Goal: Information Seeking & Learning: Find specific fact

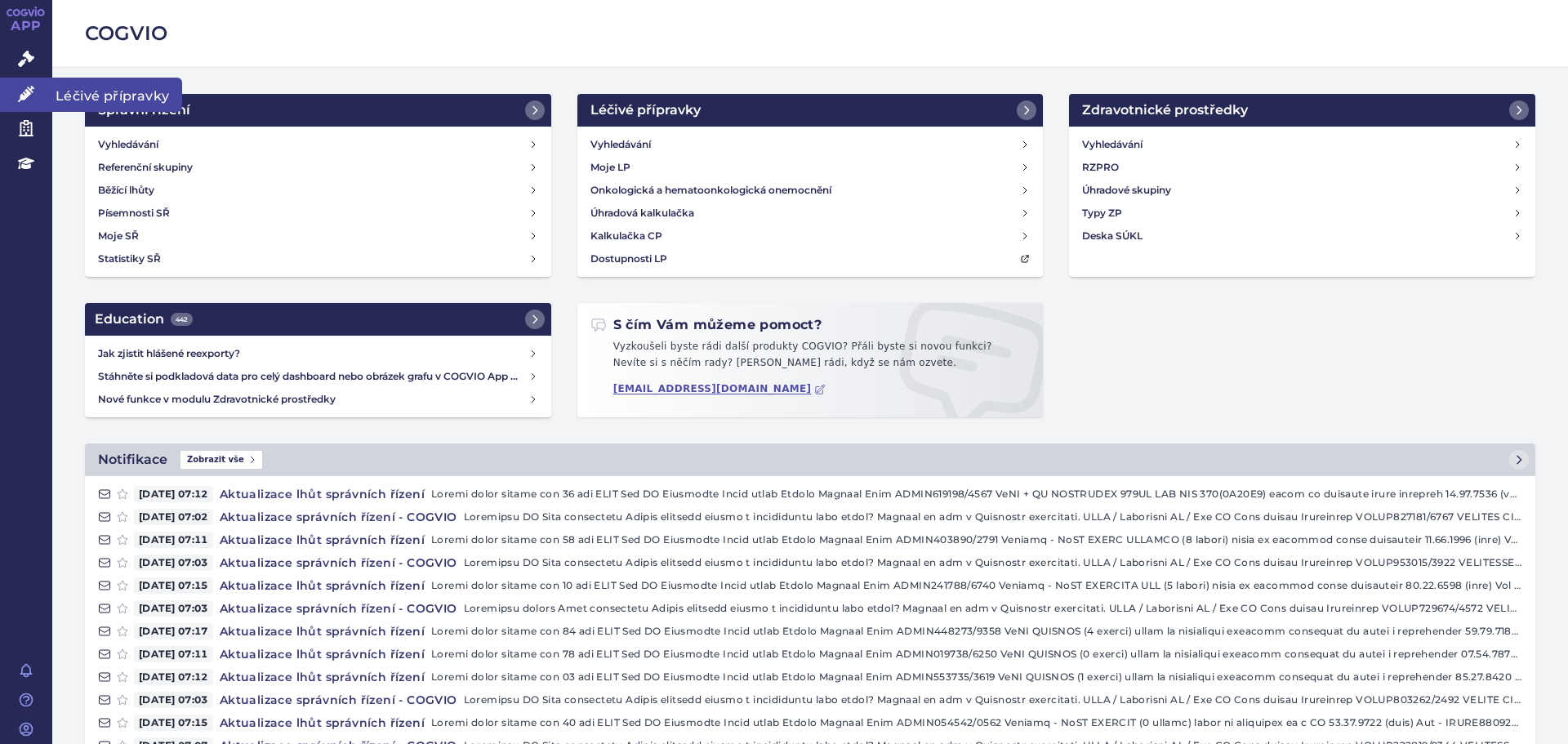
click at [26, 87] on icon at bounding box center [26, 94] width 17 height 17
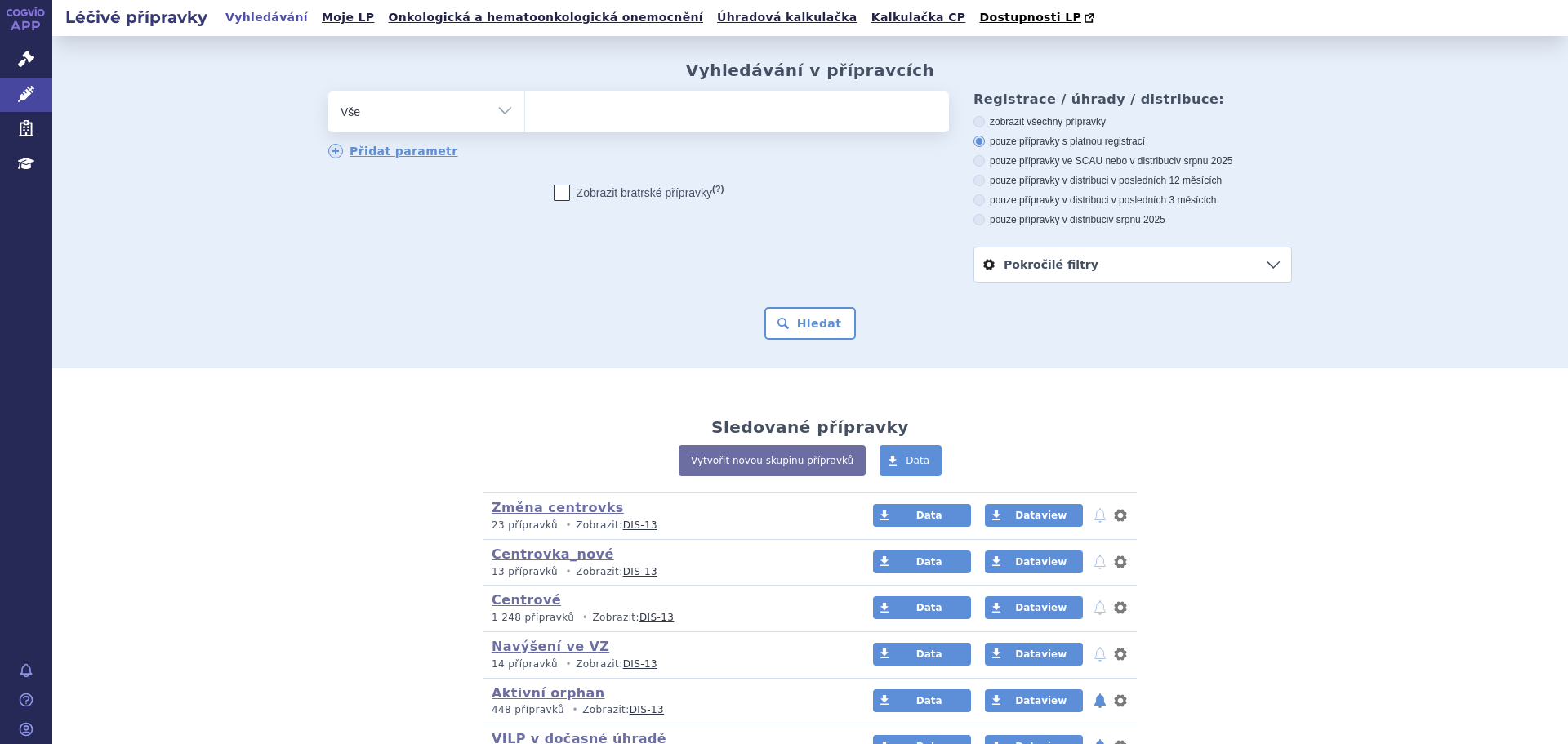
click at [709, 99] on ul at bounding box center [737, 109] width 424 height 35
click at [525, 99] on select at bounding box center [525, 111] width 1 height 40
type input "za"
type input "zave"
type input "zavesc"
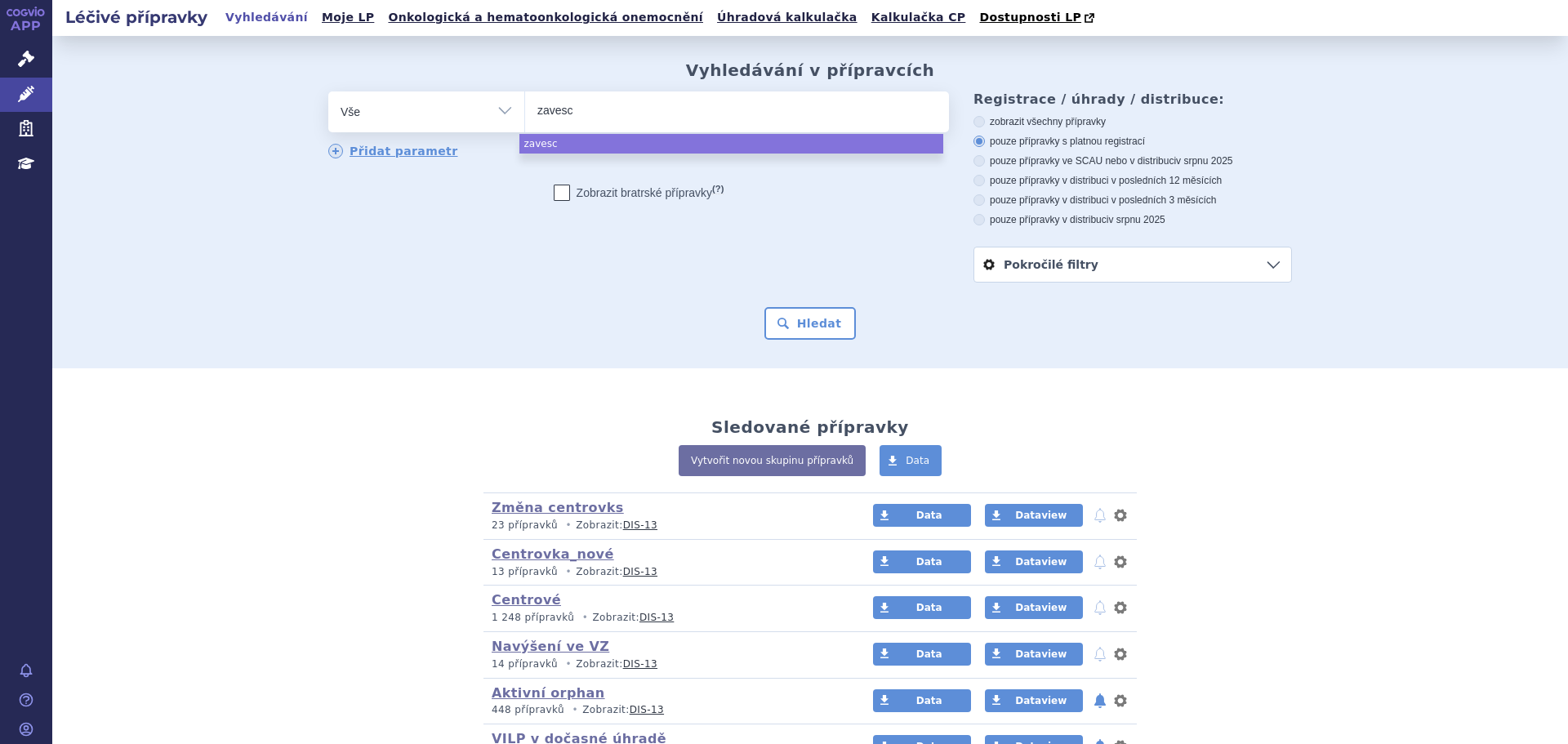
type input "[MEDICAL_DATA]"
select select "[MEDICAL_DATA]"
click at [794, 335] on button "Hledat" at bounding box center [811, 323] width 93 height 33
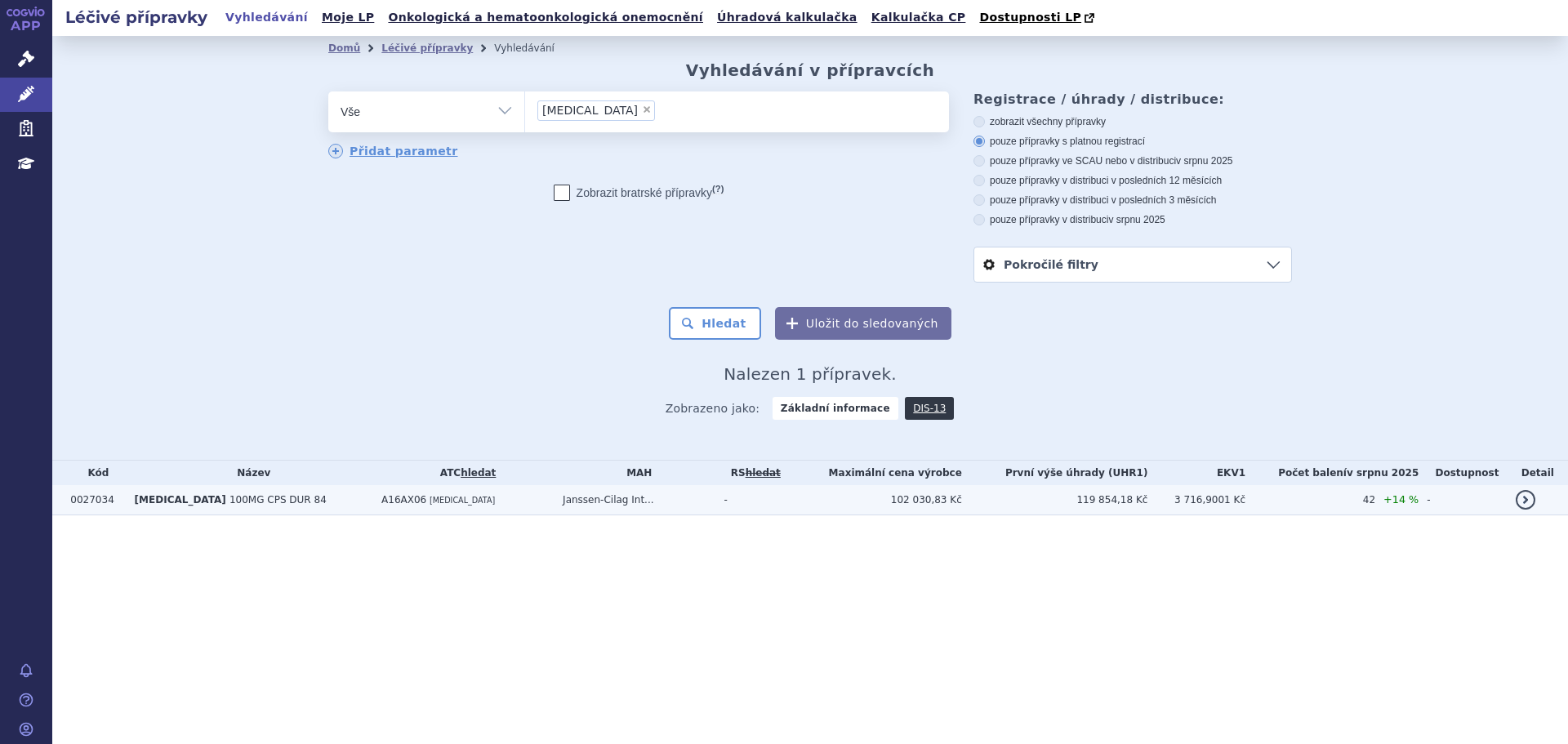
click at [692, 500] on td "Janssen-Cilag Int..." at bounding box center [634, 500] width 161 height 31
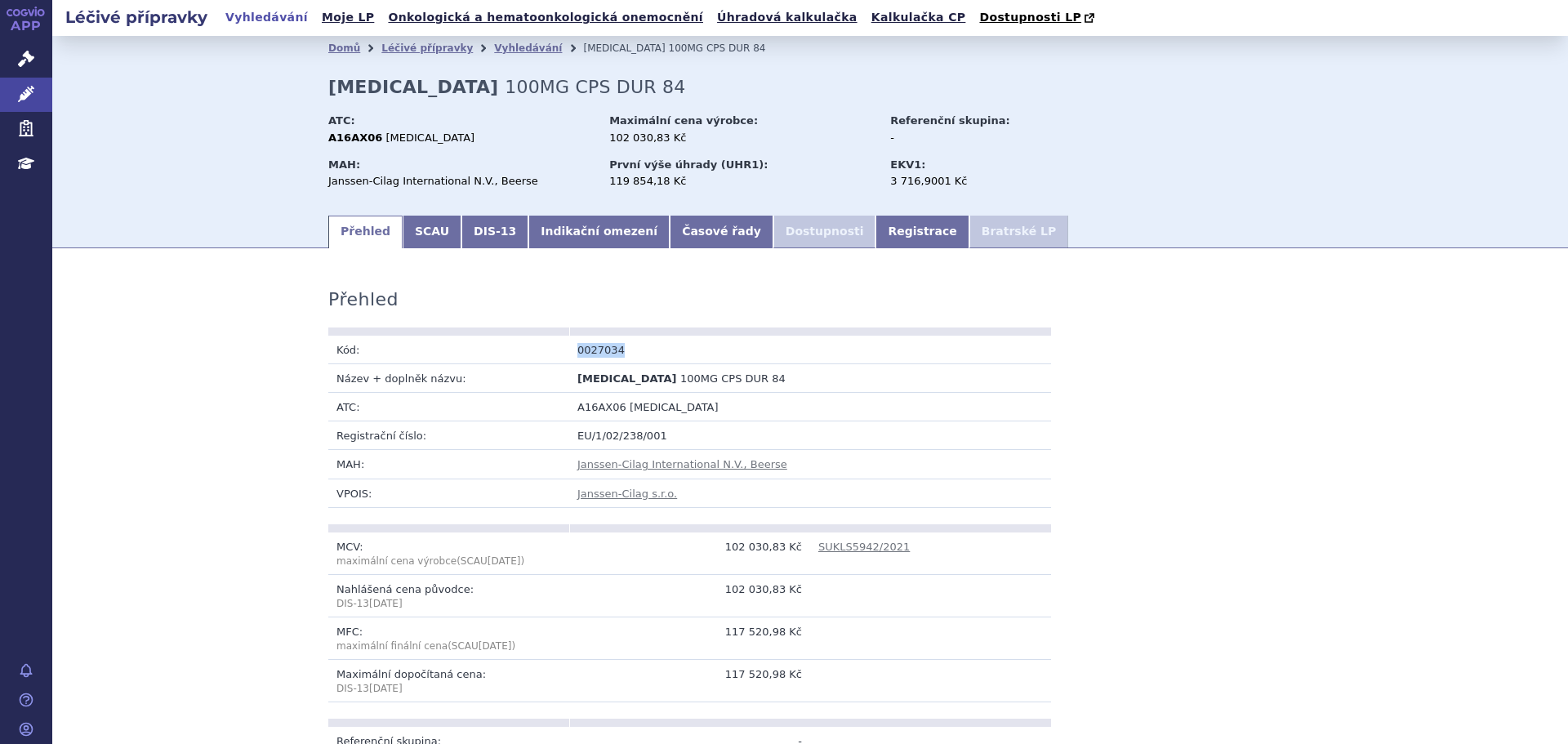
drag, startPoint x: 613, startPoint y: 351, endPoint x: 535, endPoint y: 360, distance: 78.5
click at [535, 360] on tr "Kód: 0027034" at bounding box center [689, 349] width 723 height 29
copy tr "Kód: 0027034"
drag, startPoint x: 572, startPoint y: 378, endPoint x: 614, endPoint y: 376, distance: 42.0
click at [614, 376] on span "ZAVESCA" at bounding box center [626, 379] width 99 height 12
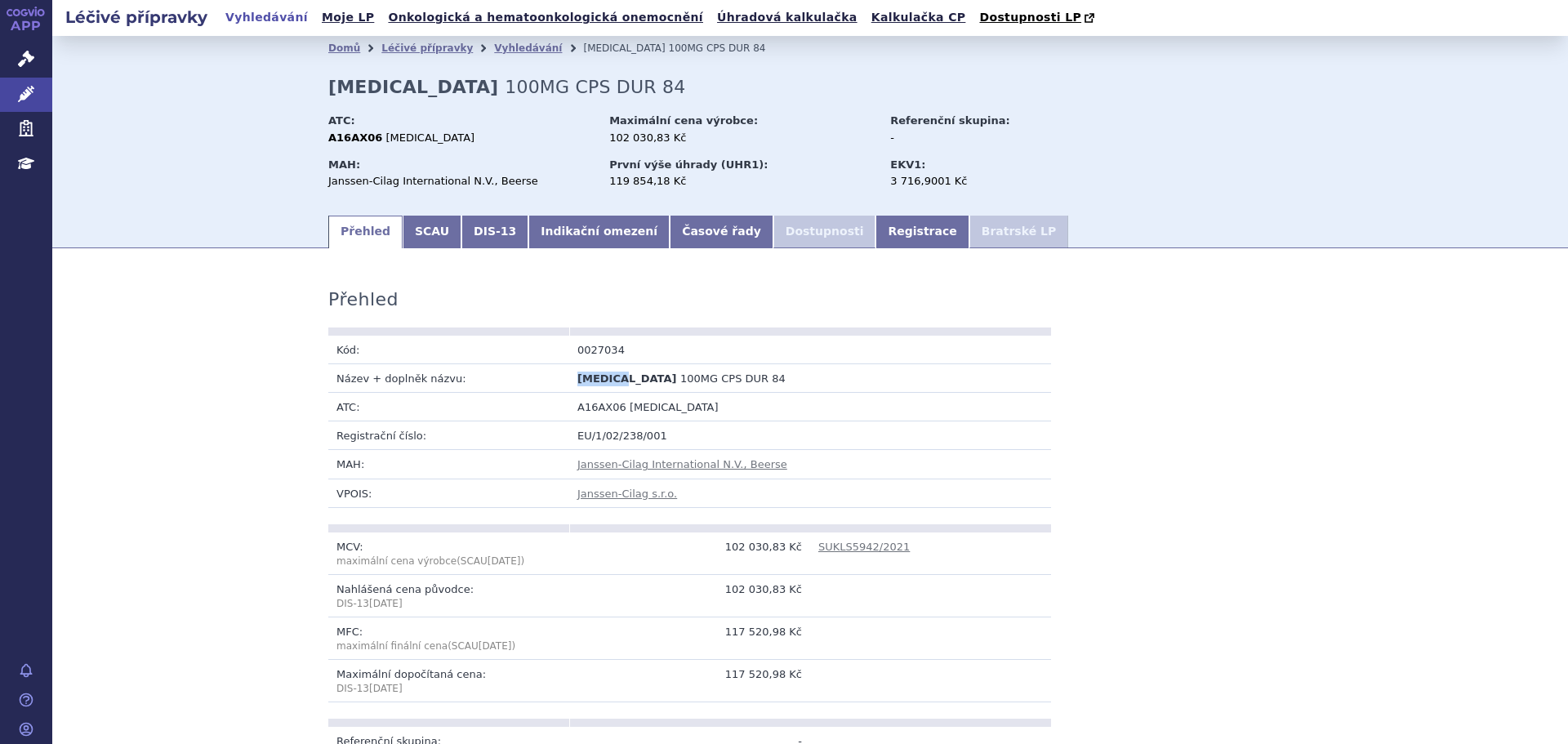
copy span "ZAVESCA"
drag, startPoint x: 695, startPoint y: 379, endPoint x: 626, endPoint y: 380, distance: 69.0
click at [626, 380] on td "ZAVESCA 100MG CPS DUR 84" at bounding box center [689, 377] width 241 height 29
drag, startPoint x: 621, startPoint y: 382, endPoint x: 714, endPoint y: 384, distance: 93.0
click at [714, 384] on td "ZAVESCA 100MG CPS DUR 84" at bounding box center [689, 377] width 241 height 29
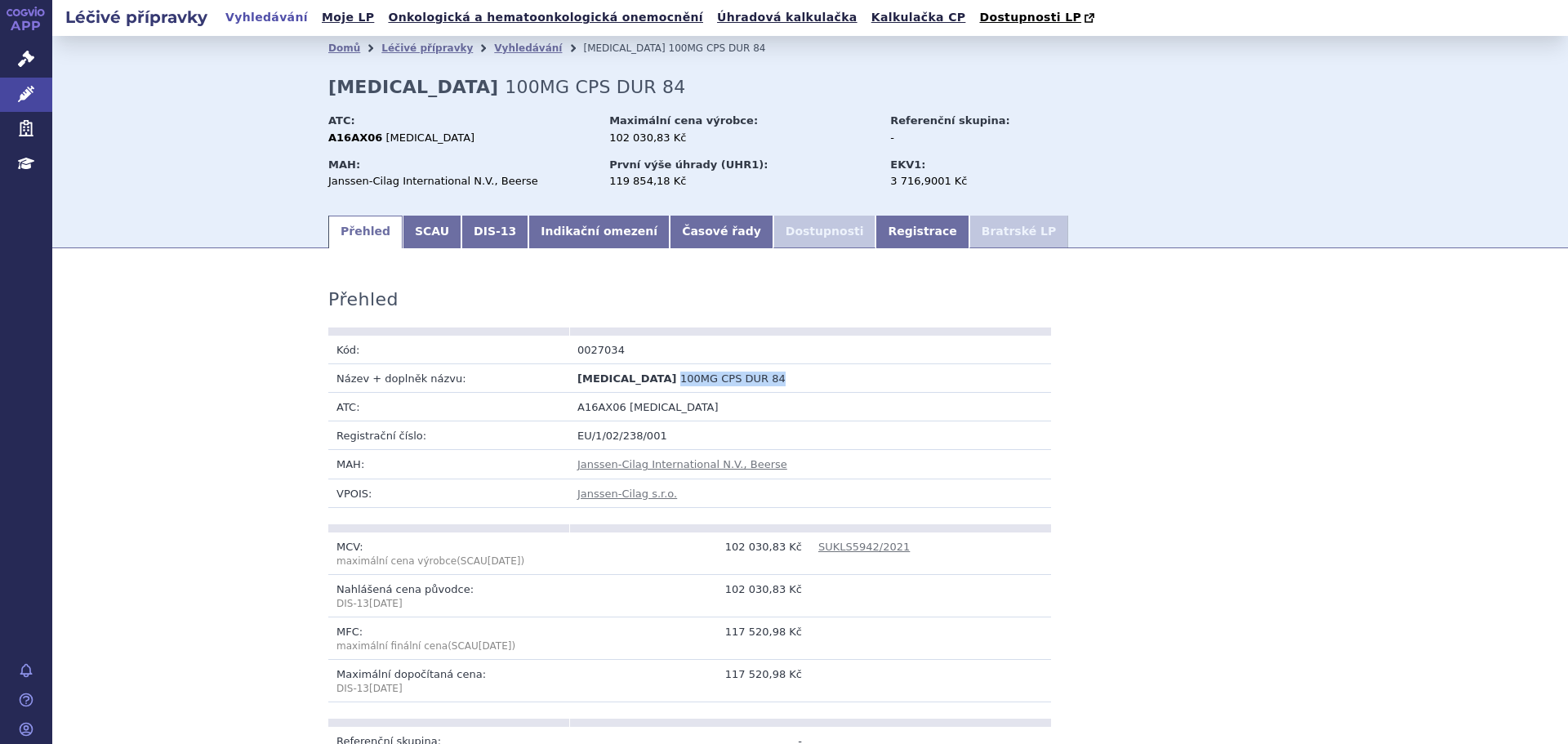
copy span "100MG CPS DUR 84"
